Goal: Navigation & Orientation: Find specific page/section

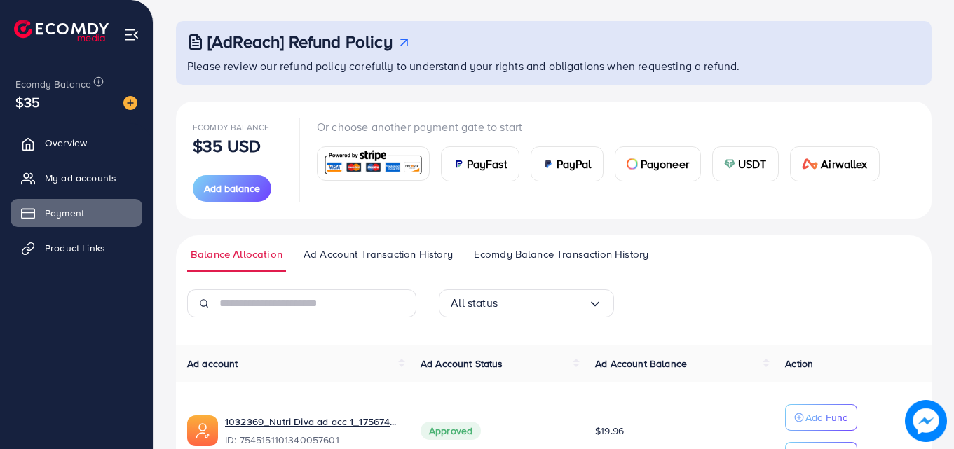
scroll to position [140, 0]
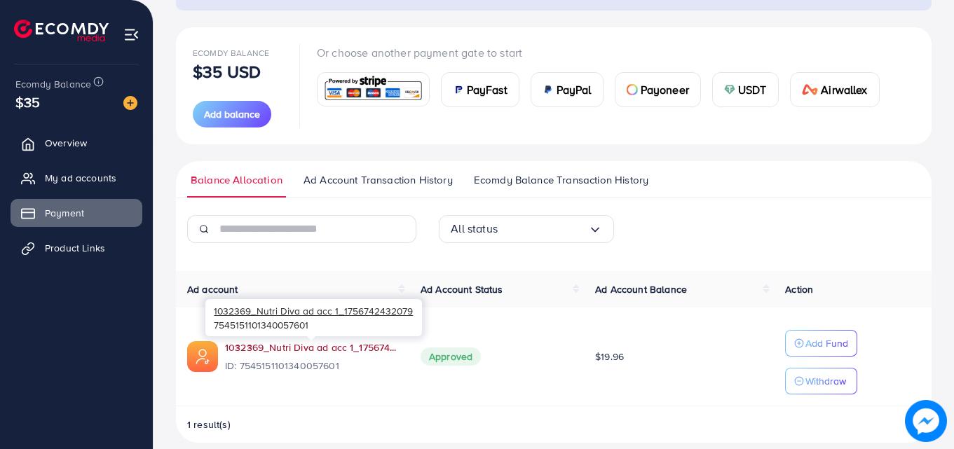
click at [291, 348] on link "1032369_Nutri Diva ad acc 1_1756742432079" at bounding box center [311, 348] width 173 height 14
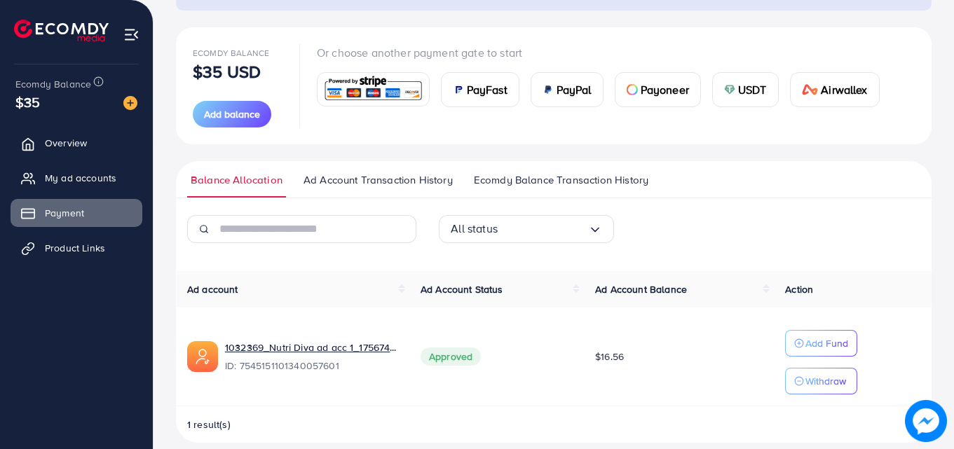
scroll to position [156, 0]
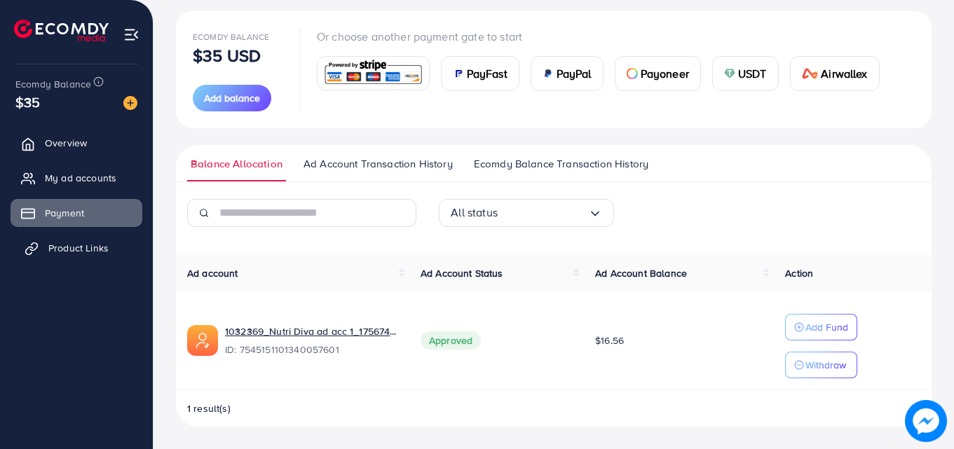
click at [73, 249] on span "Product Links" at bounding box center [78, 248] width 60 height 14
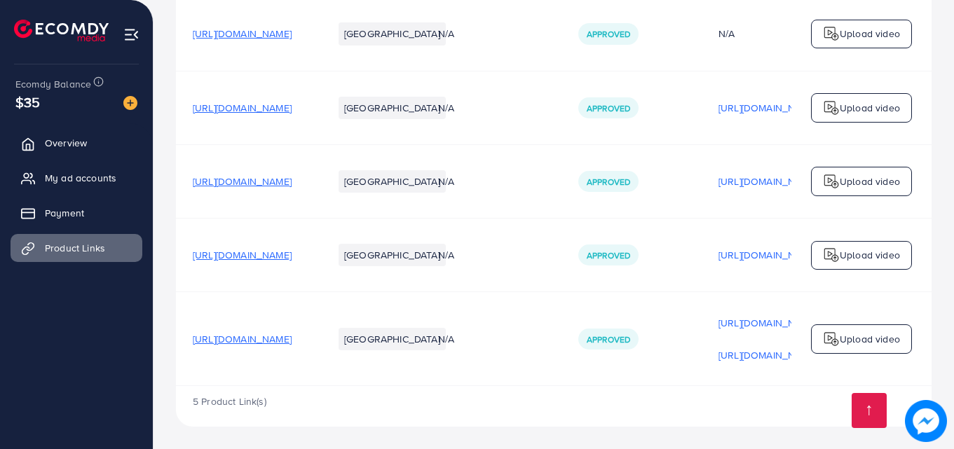
scroll to position [129, 0]
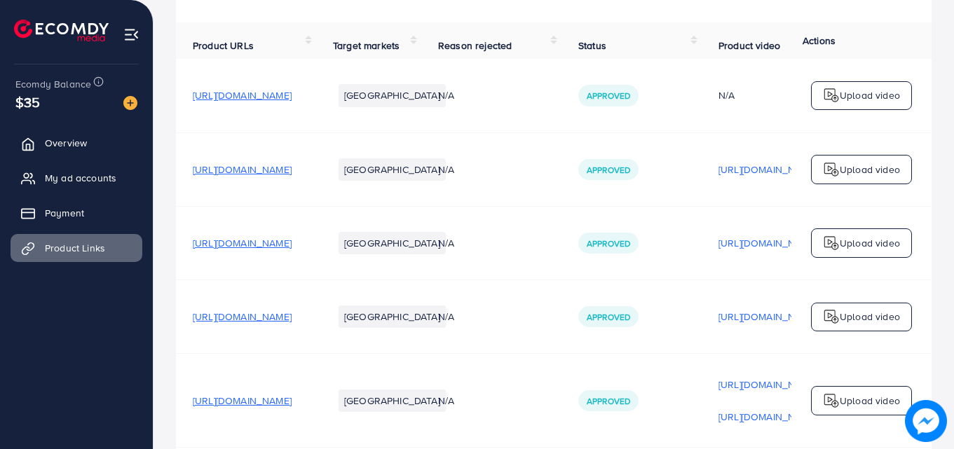
click at [291, 99] on span "[URL][DOMAIN_NAME]" at bounding box center [242, 95] width 99 height 14
click at [291, 172] on span "[URL][DOMAIN_NAME]" at bounding box center [242, 170] width 99 height 14
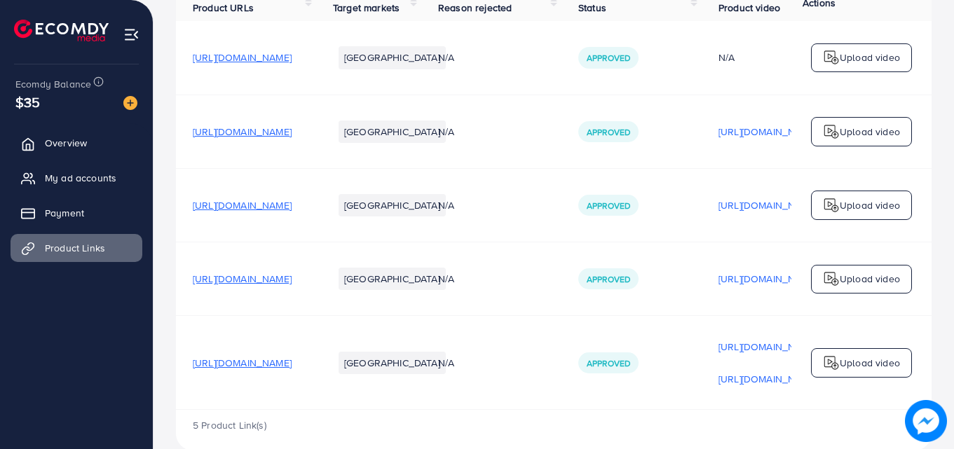
scroll to position [199, 0]
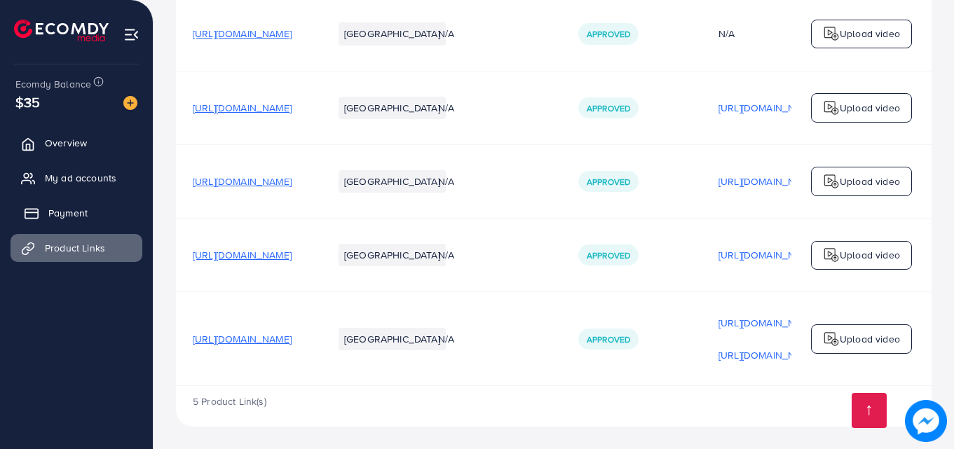
click at [84, 214] on span "Payment" at bounding box center [67, 213] width 39 height 14
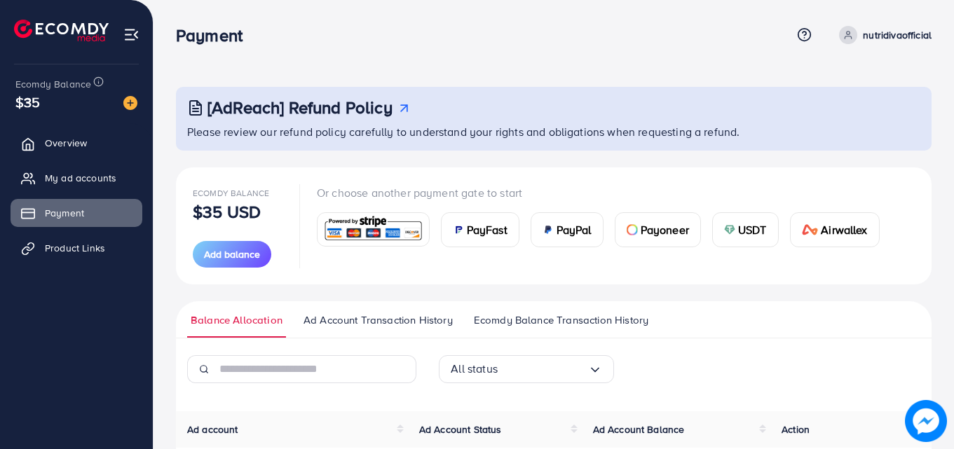
scroll to position [48, 0]
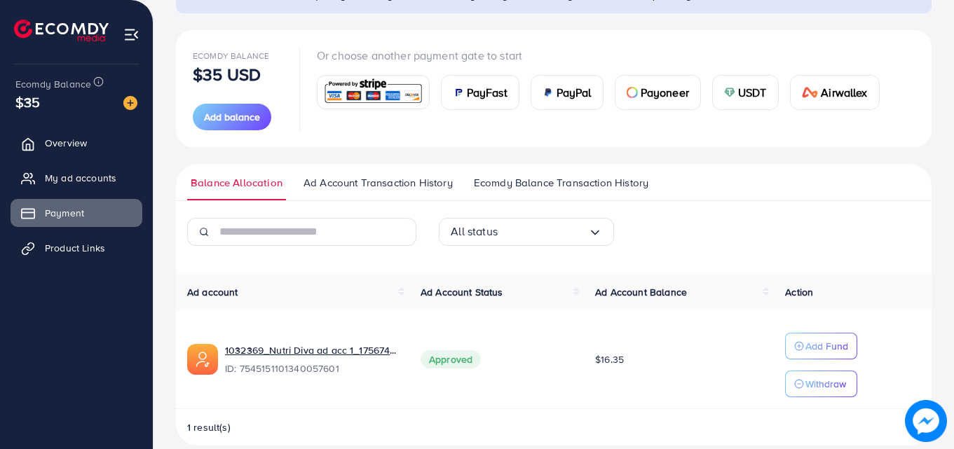
scroll to position [156, 0]
